Goal: Transaction & Acquisition: Purchase product/service

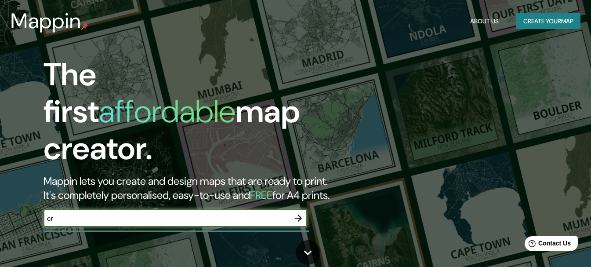
type input "c"
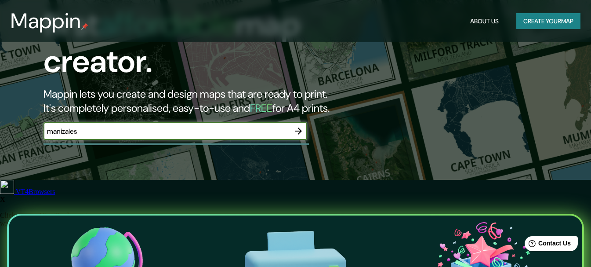
scroll to position [88, 0]
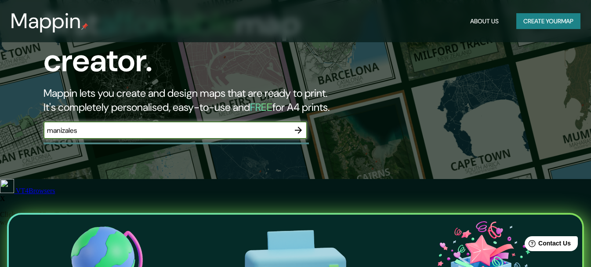
type input "manizales"
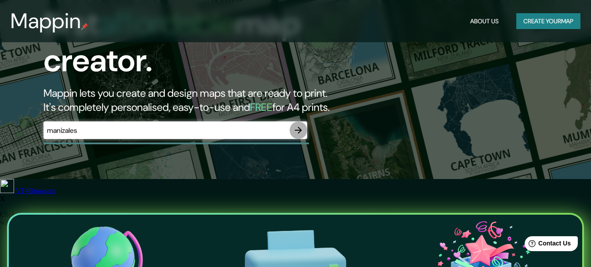
click at [295, 125] on icon "button" at bounding box center [298, 130] width 11 height 11
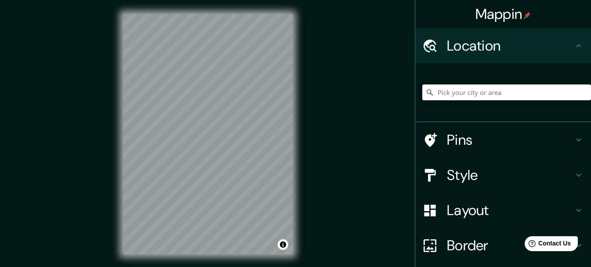
click at [462, 89] on input "Pick your city or area" at bounding box center [506, 92] width 169 height 16
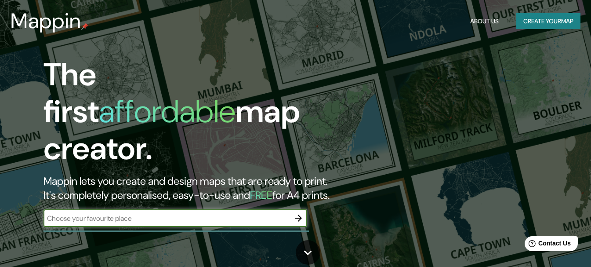
click at [146, 213] on input "text" at bounding box center [167, 218] width 246 height 10
type input "Manizales, [GEOGRAPHIC_DATA]"
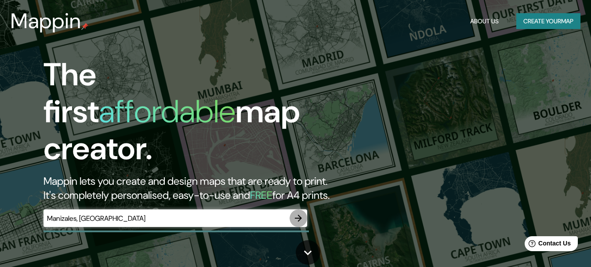
click at [301, 214] on icon "button" at bounding box center [298, 217] width 7 height 7
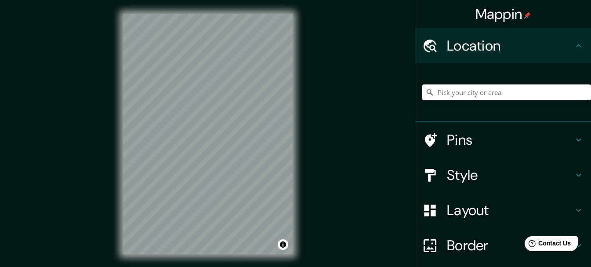
click at [535, 91] on input "Pick your city or area" at bounding box center [506, 92] width 169 height 16
click at [428, 91] on input "Pick your city or area" at bounding box center [506, 92] width 169 height 16
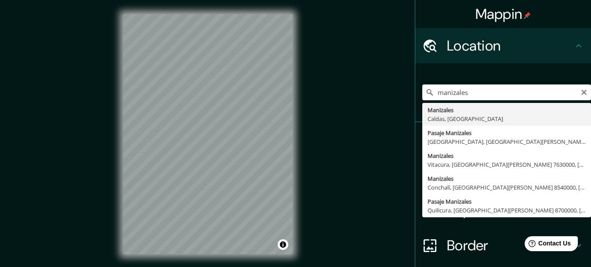
type input "Manizales, [GEOGRAPHIC_DATA], [GEOGRAPHIC_DATA]"
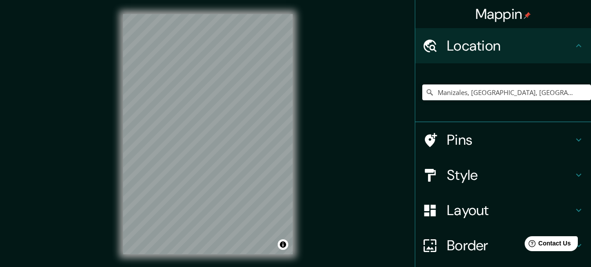
click at [312, 182] on div "Mappin Location [GEOGRAPHIC_DATA], [GEOGRAPHIC_DATA], [GEOGRAPHIC_DATA] Pins St…" at bounding box center [295, 141] width 591 height 282
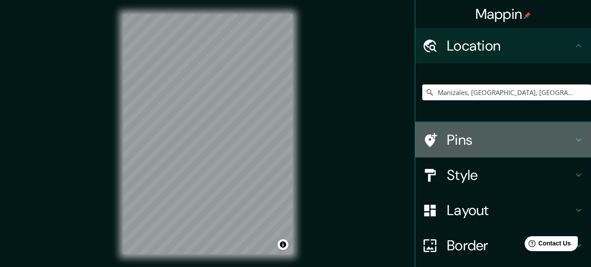
click at [573, 138] on icon at bounding box center [578, 139] width 11 height 11
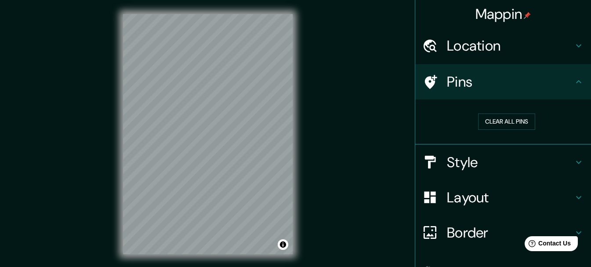
click at [573, 83] on icon at bounding box center [578, 81] width 11 height 11
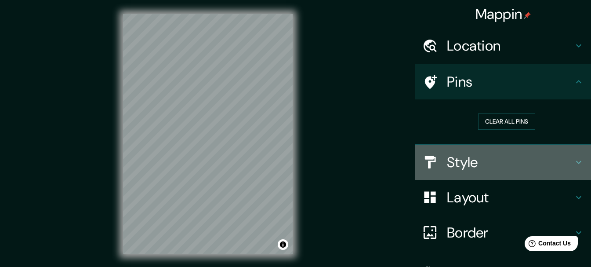
click at [560, 169] on h4 "Style" at bounding box center [510, 162] width 127 height 18
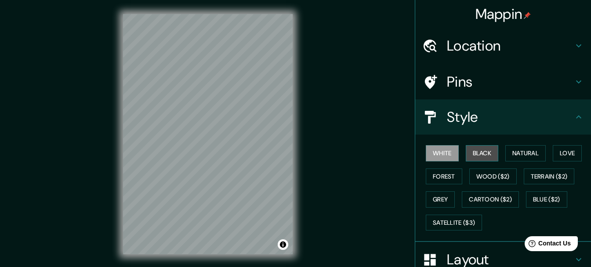
click at [466, 153] on button "Black" at bounding box center [482, 153] width 33 height 16
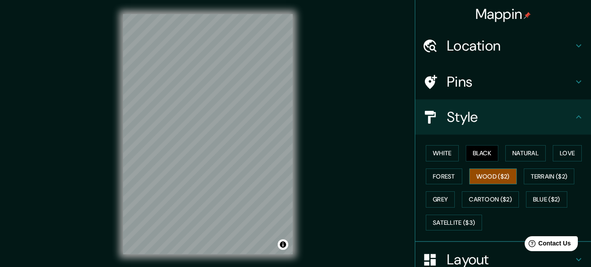
click at [477, 179] on button "Wood ($2)" at bounding box center [492, 176] width 47 height 16
click at [447, 177] on button "Forest" at bounding box center [444, 176] width 36 height 16
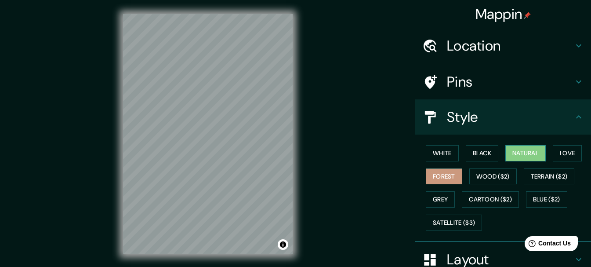
click at [513, 155] on button "Natural" at bounding box center [525, 153] width 40 height 16
click at [548, 154] on div "White Black Natural Love Forest Wood ($2) Terrain ($2) Grey Cartoon ($2) Blue (…" at bounding box center [506, 187] width 169 height 92
click at [553, 152] on button "Love" at bounding box center [567, 153] width 29 height 16
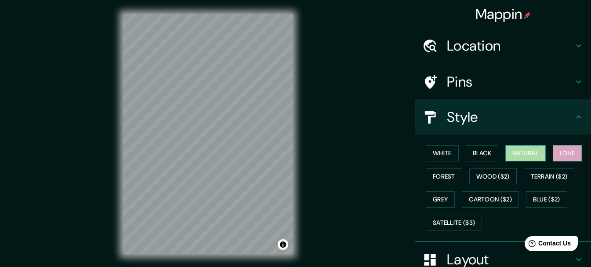
click at [530, 150] on button "Natural" at bounding box center [525, 153] width 40 height 16
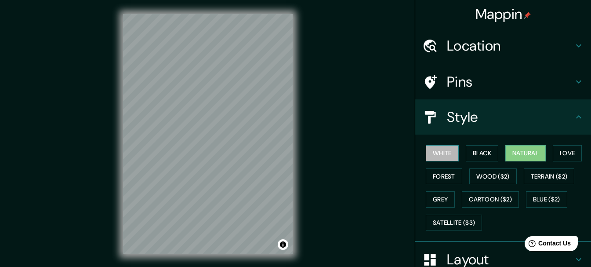
click at [439, 155] on button "White" at bounding box center [442, 153] width 33 height 16
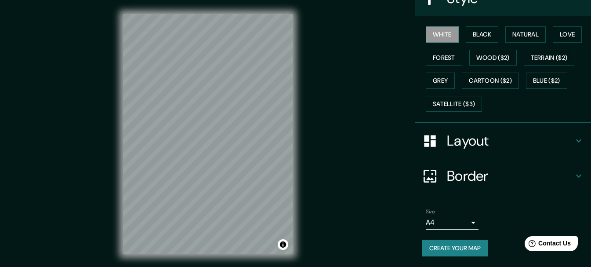
click at [484, 135] on h4 "Layout" at bounding box center [510, 141] width 127 height 18
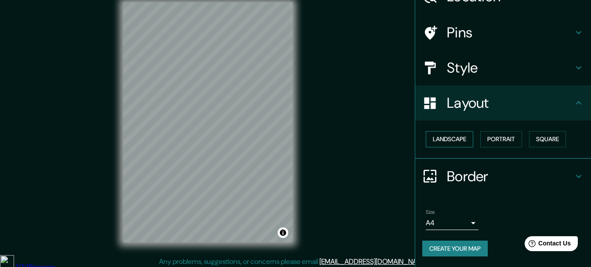
scroll to position [15, 0]
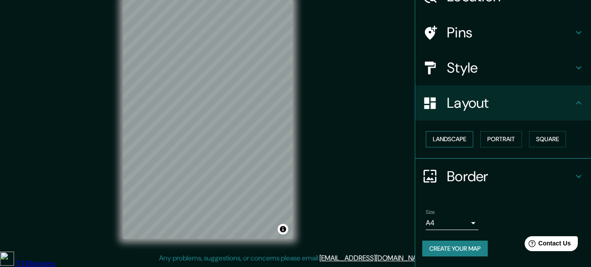
click at [448, 134] on button "Landscape" at bounding box center [449, 139] width 47 height 16
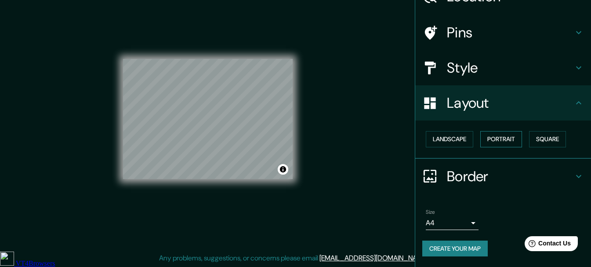
click at [485, 138] on button "Portrait" at bounding box center [501, 139] width 42 height 16
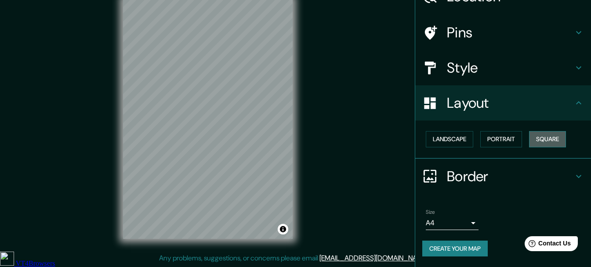
click at [534, 140] on button "Square" at bounding box center [547, 139] width 37 height 16
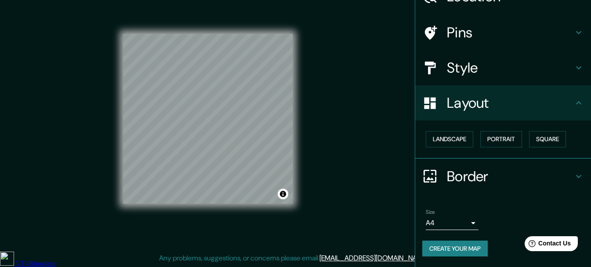
click at [471, 139] on div "Landscape [GEOGRAPHIC_DATA]" at bounding box center [506, 138] width 169 height 23
click at [441, 132] on button "Landscape" at bounding box center [449, 139] width 47 height 16
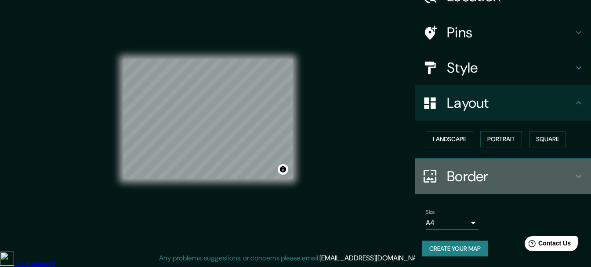
click at [476, 178] on h4 "Border" at bounding box center [510, 176] width 127 height 18
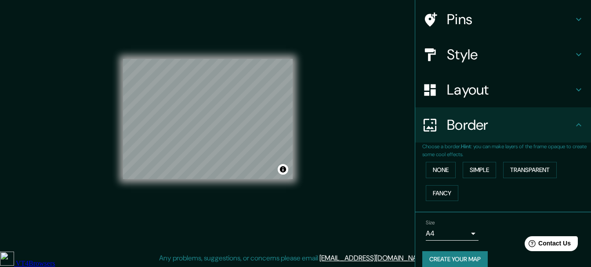
scroll to position [73, 0]
